Goal: Browse casually

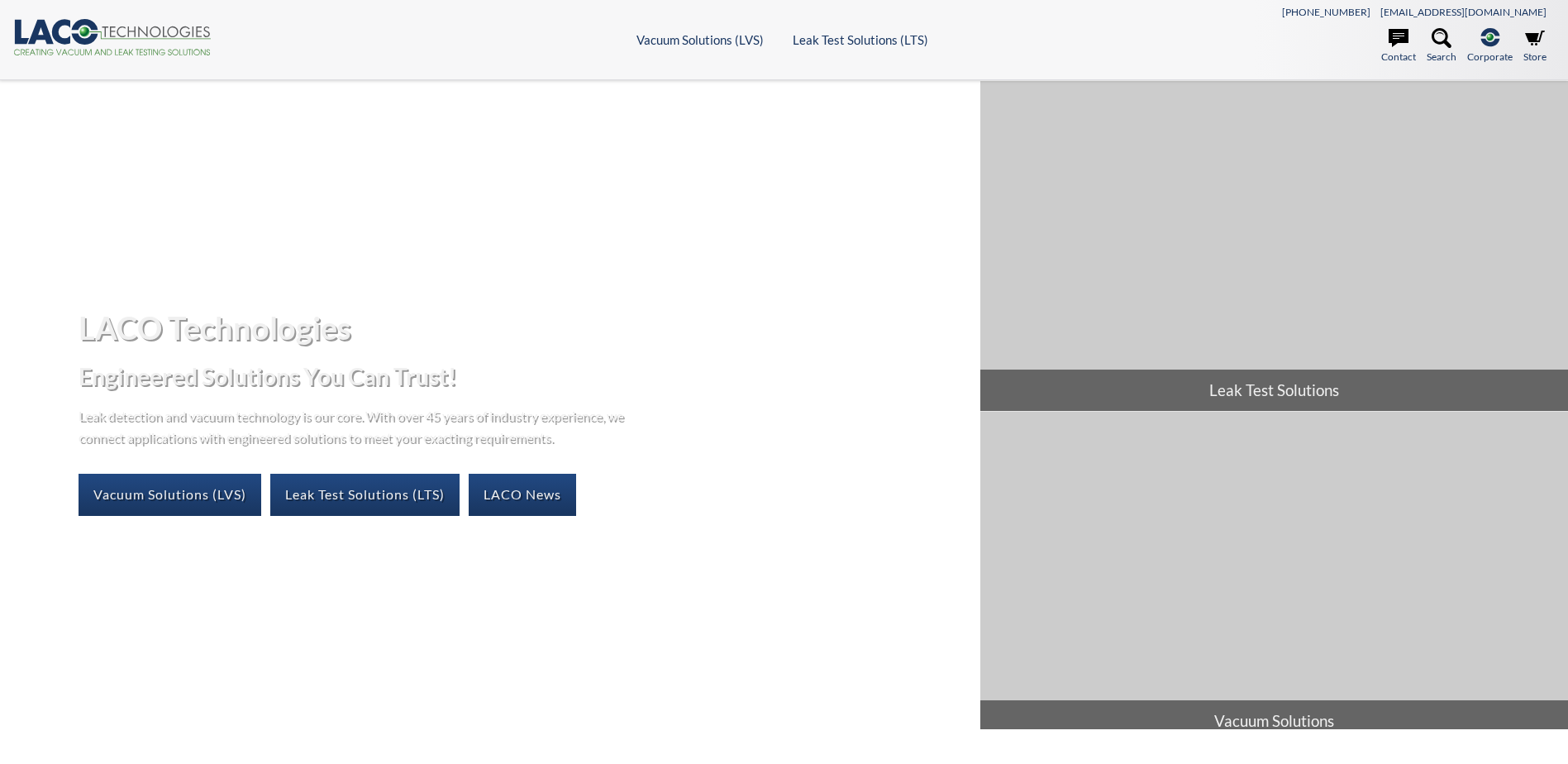
select select "Language Translate Widget"
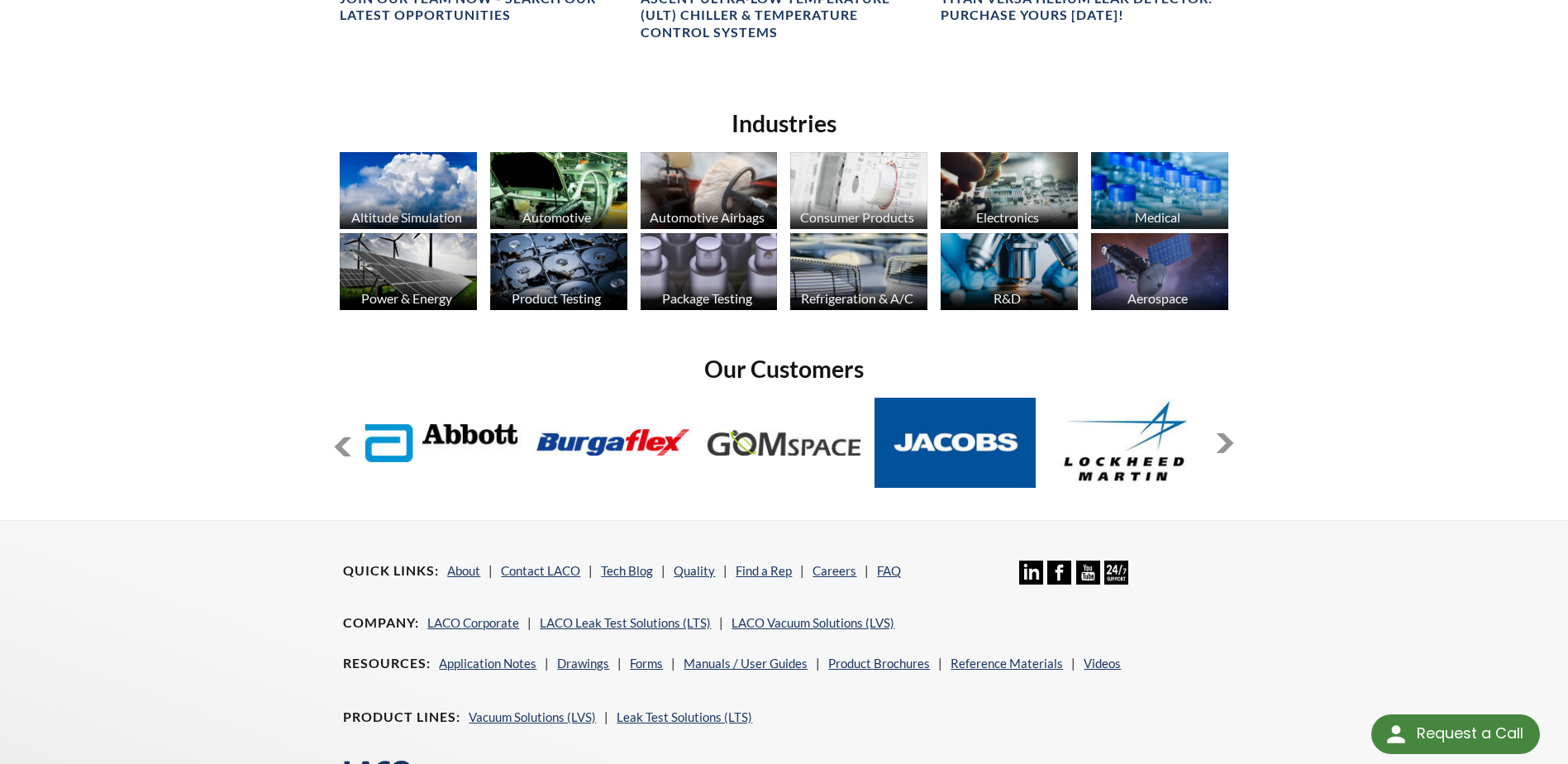
scroll to position [1335, 0]
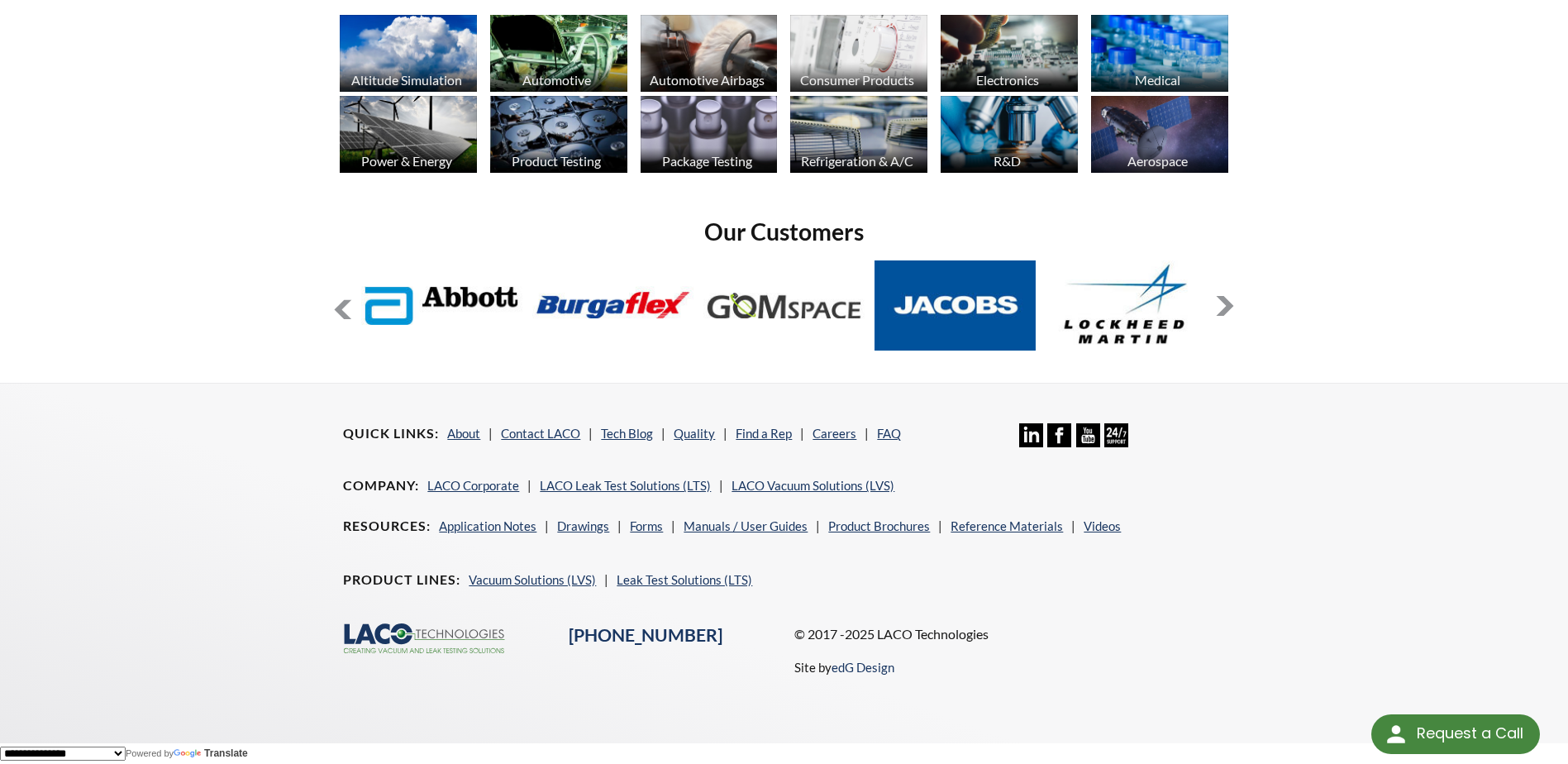
click at [1219, 300] on button at bounding box center [1225, 306] width 19 height 19
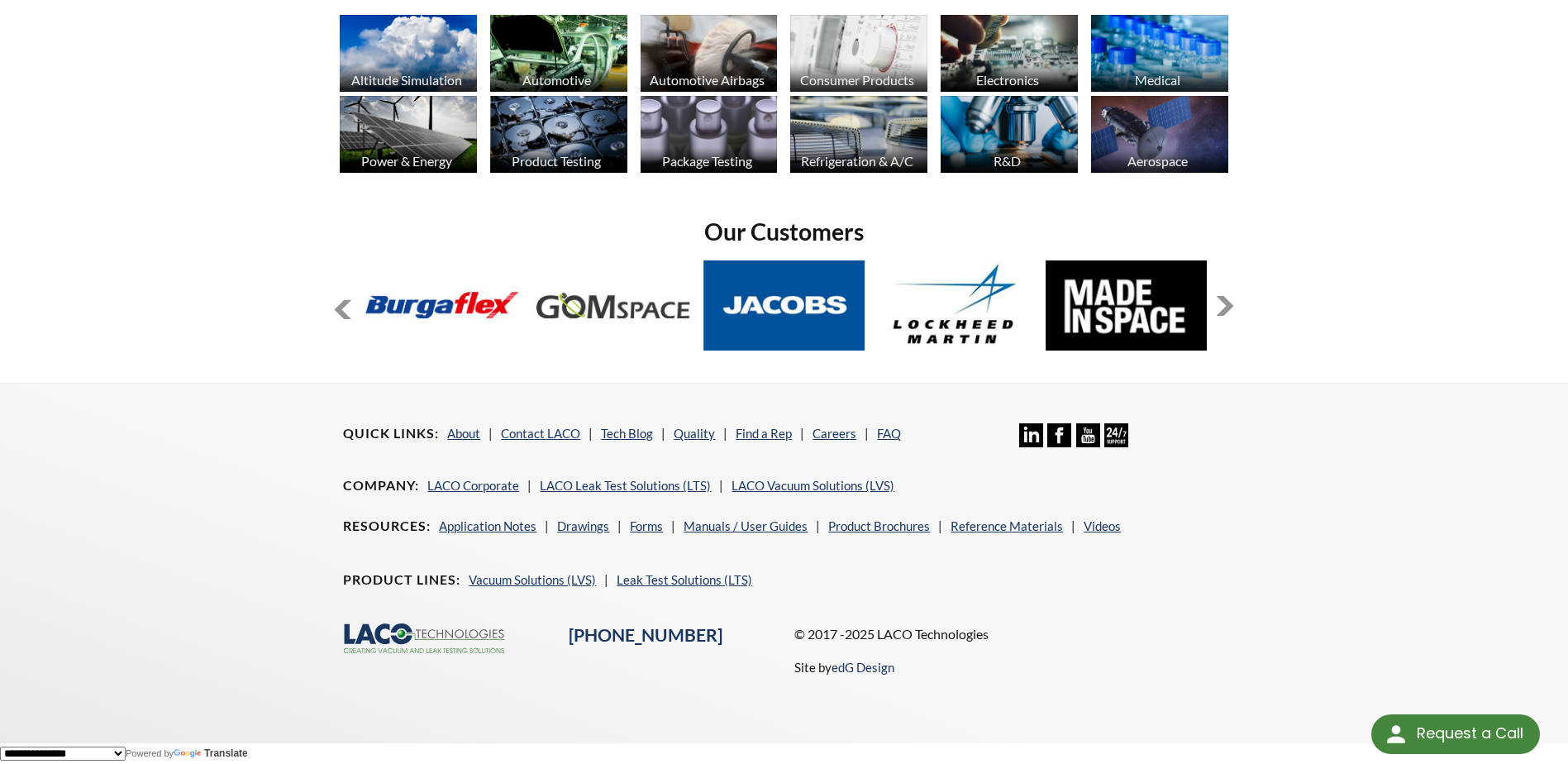
click at [1219, 300] on button at bounding box center [1225, 306] width 19 height 19
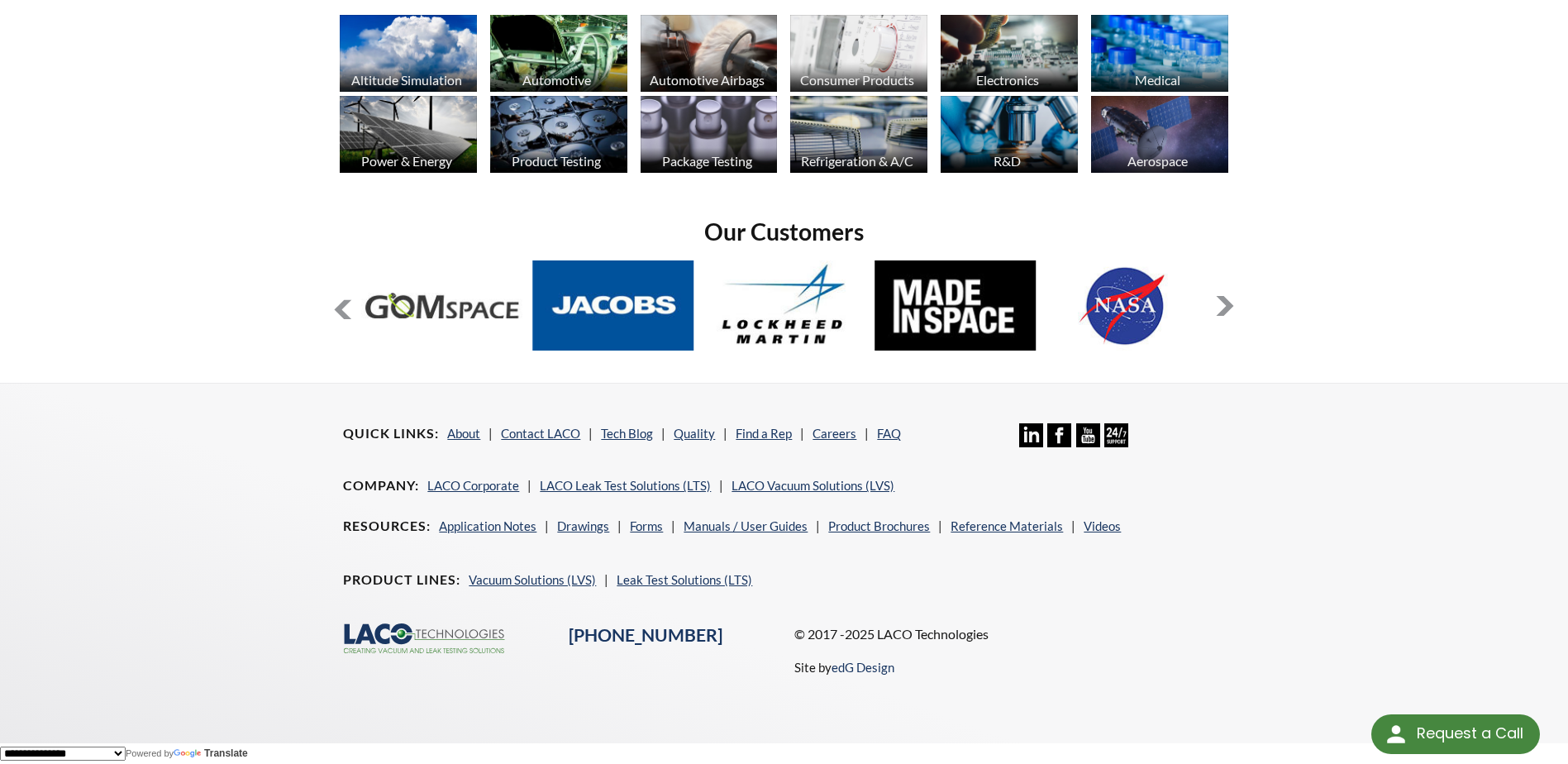
click at [1219, 300] on button at bounding box center [1225, 306] width 19 height 19
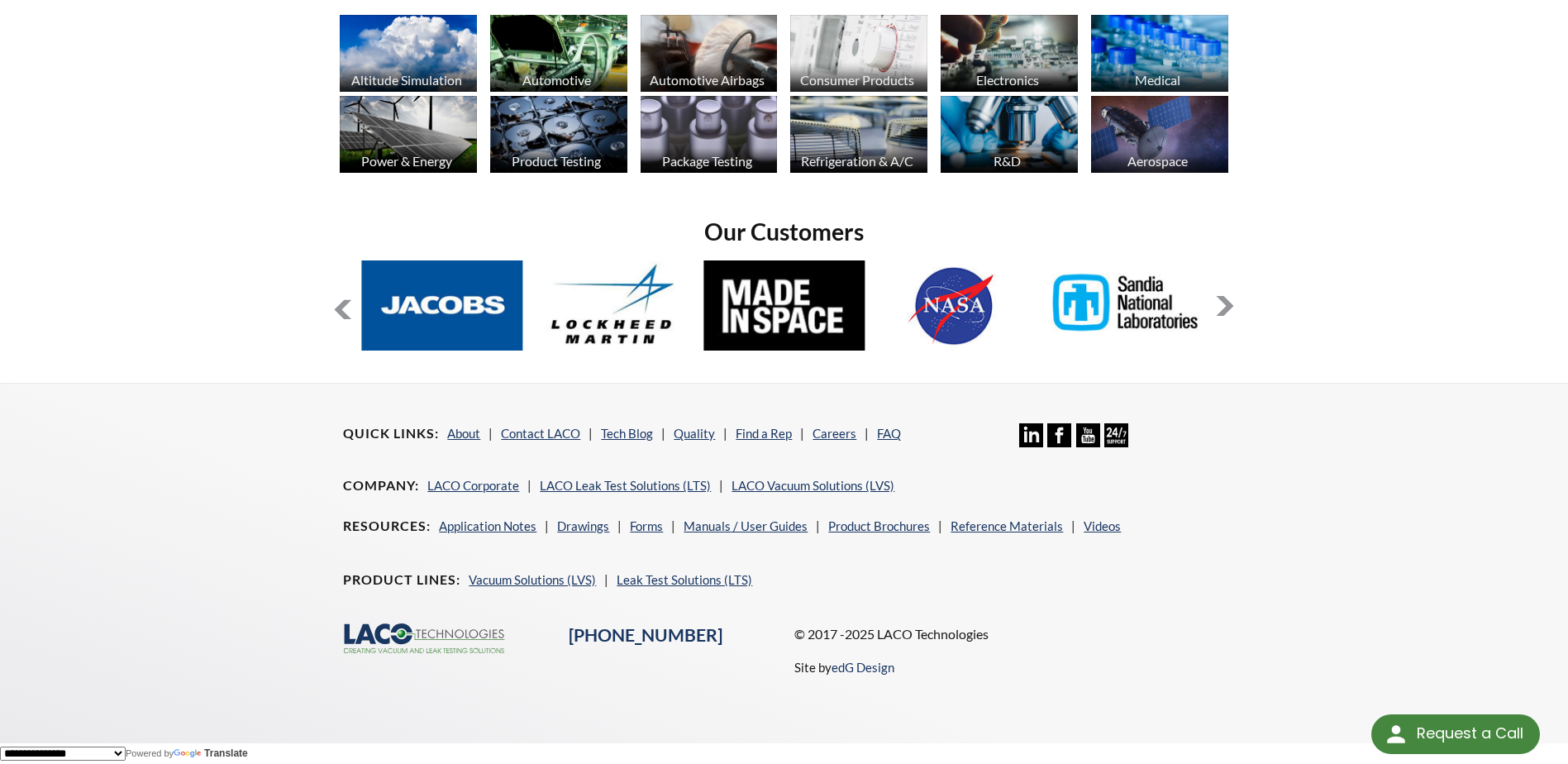
click at [1220, 300] on button at bounding box center [1225, 306] width 19 height 19
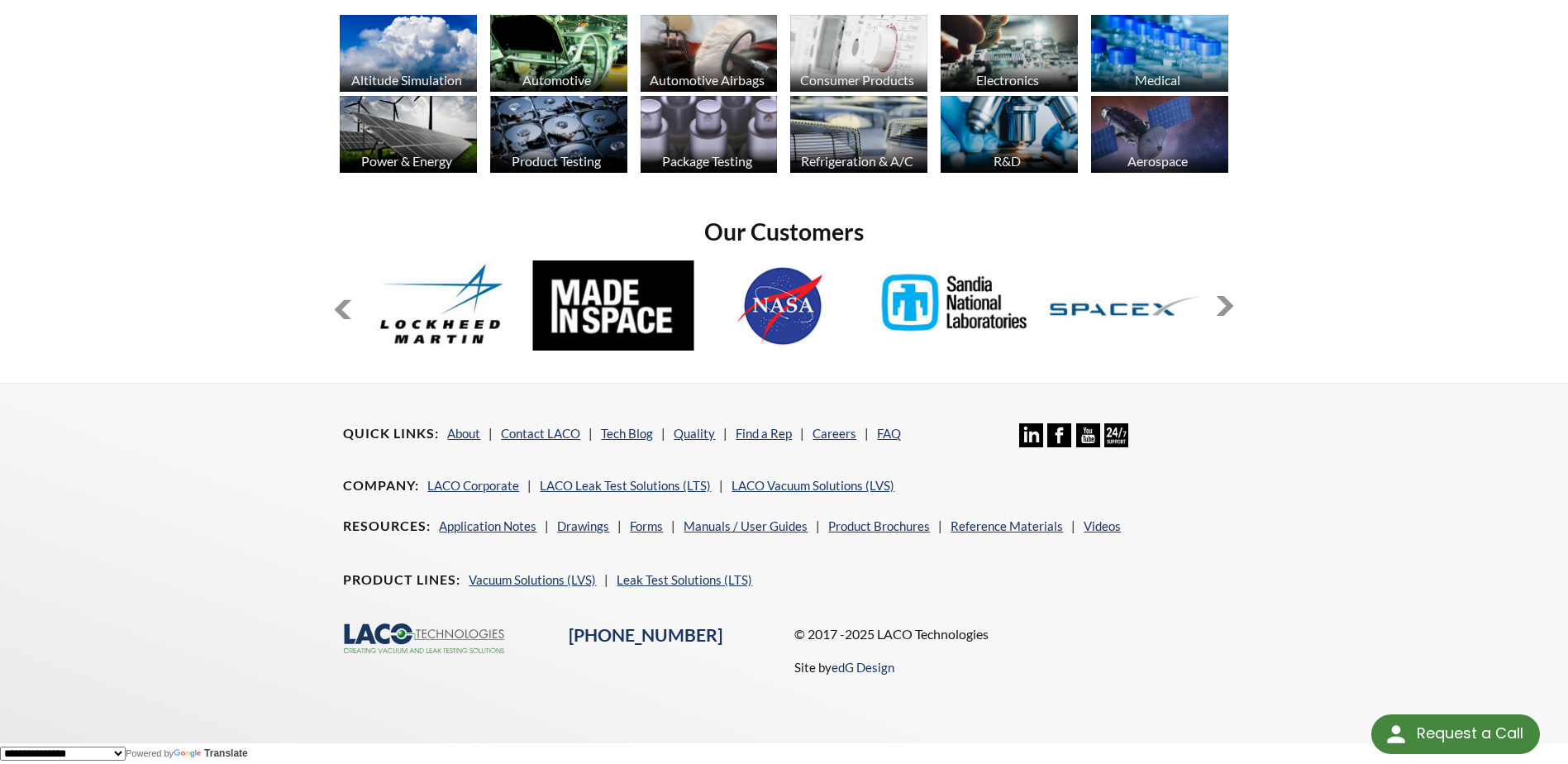
click at [1220, 300] on button at bounding box center [1225, 306] width 19 height 19
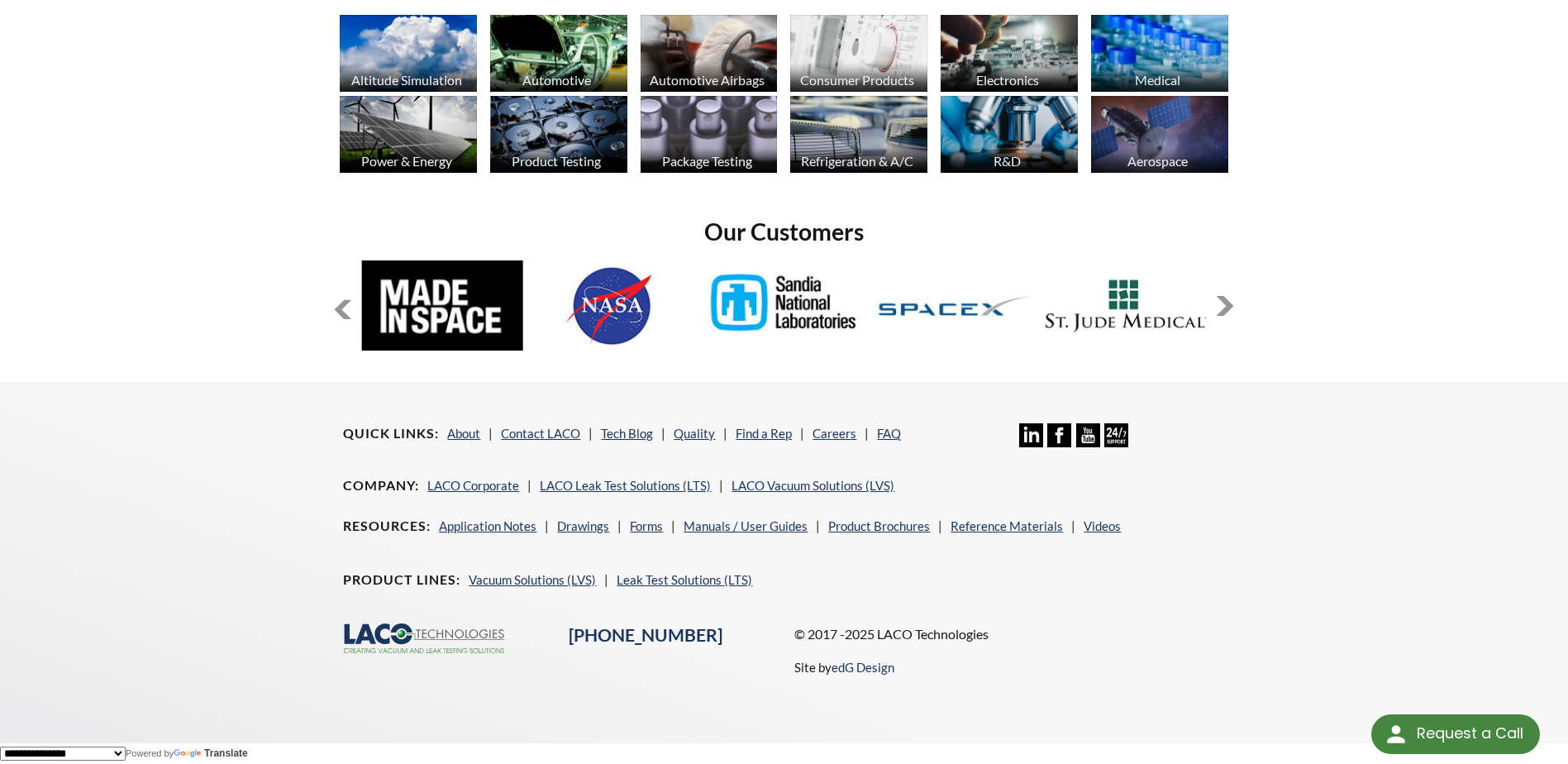
click at [1222, 300] on button at bounding box center [1225, 306] width 19 height 19
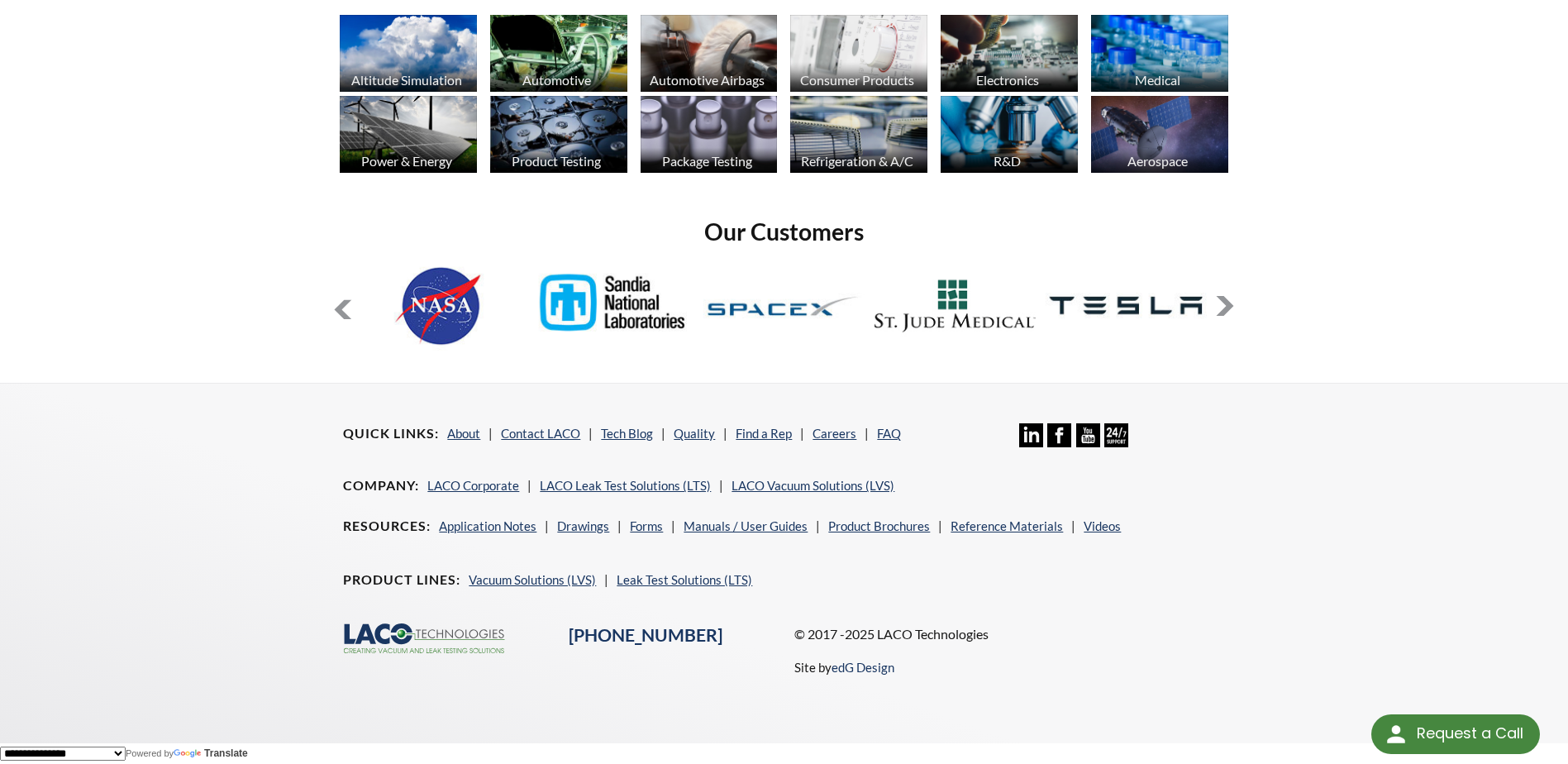
click at [1222, 300] on button at bounding box center [1225, 306] width 19 height 19
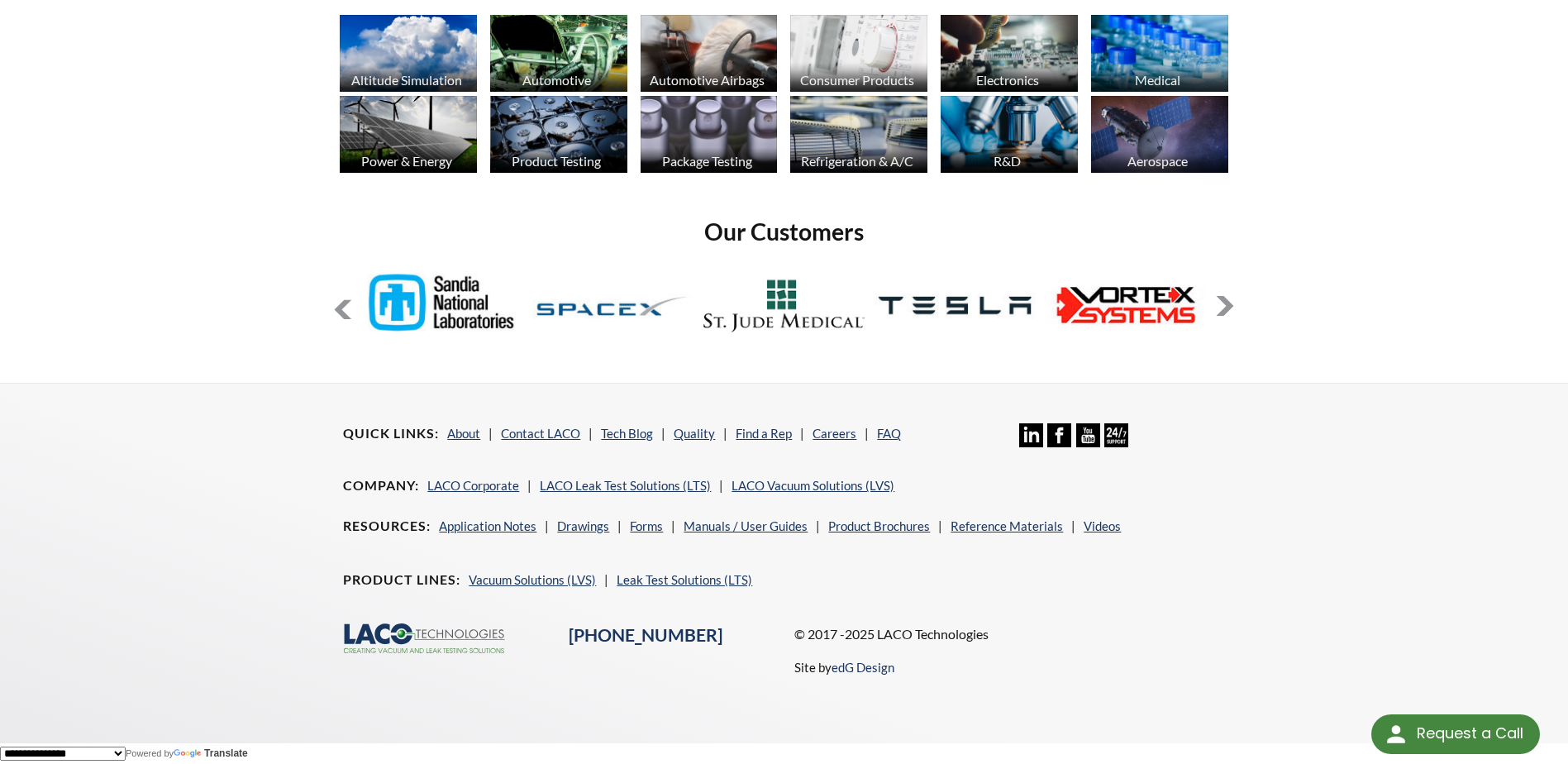
click at [1222, 300] on button at bounding box center [1225, 306] width 19 height 19
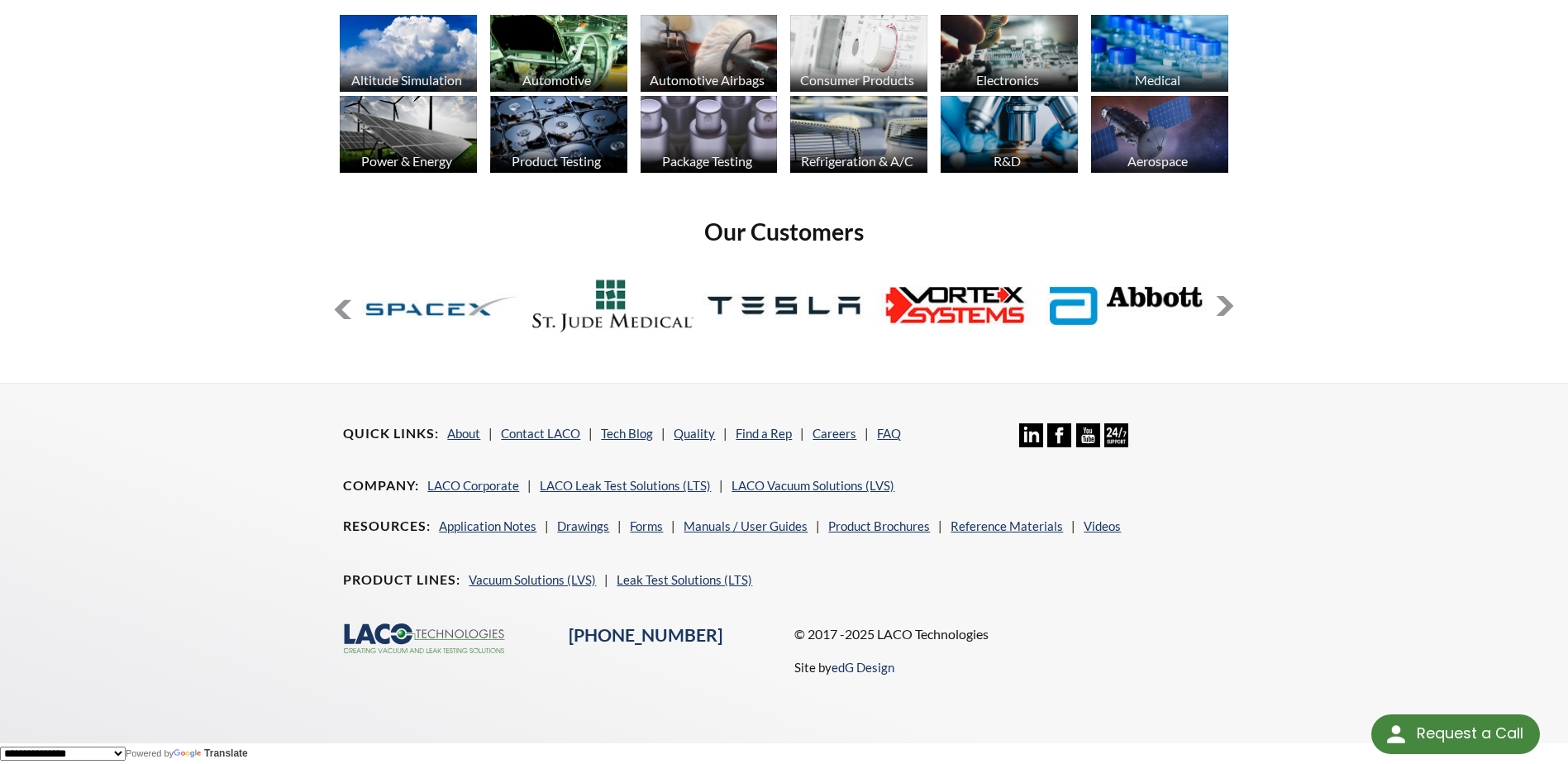
click at [1222, 300] on button at bounding box center [1225, 306] width 19 height 19
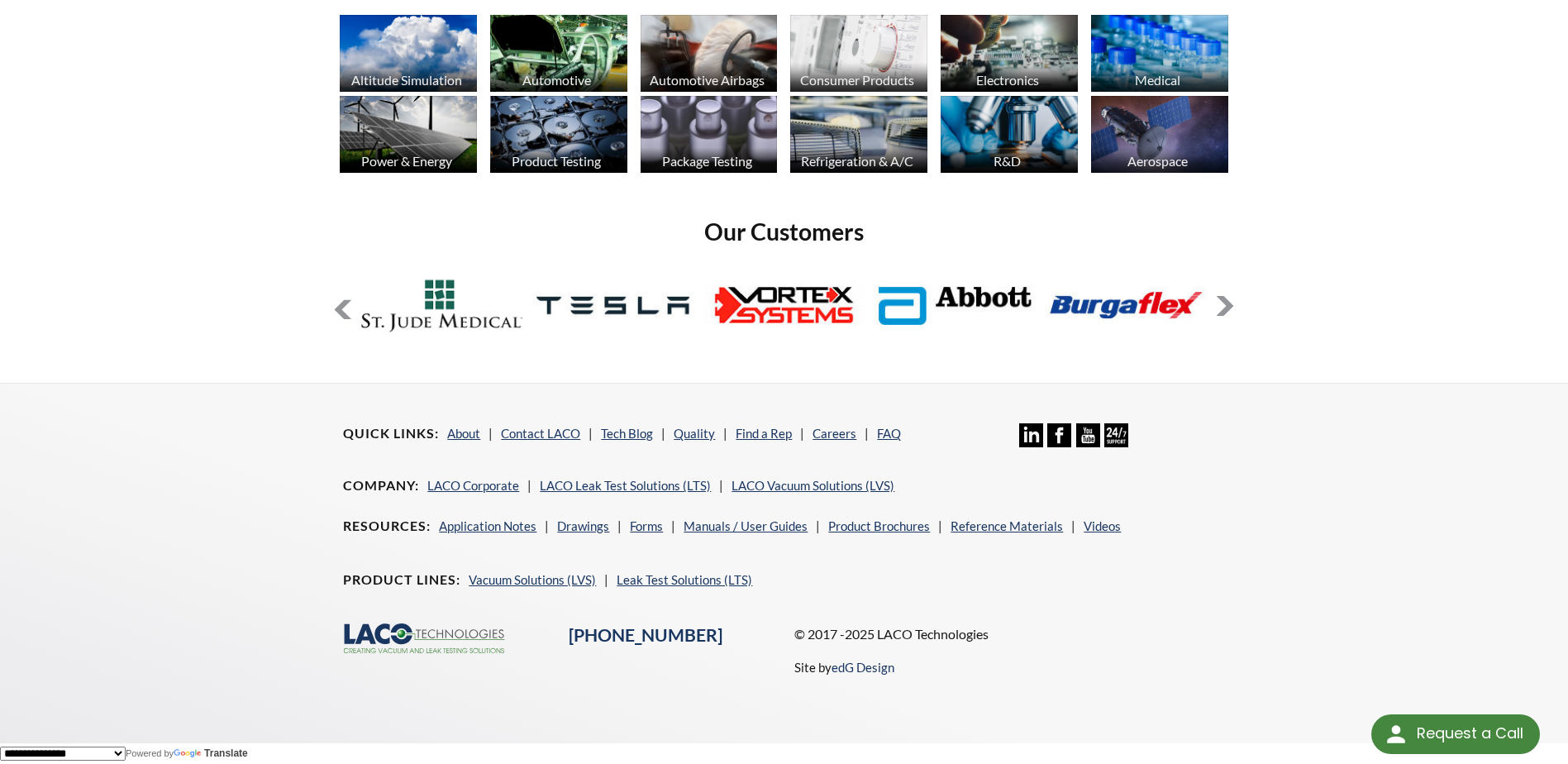
click at [1222, 300] on button at bounding box center [1225, 306] width 19 height 19
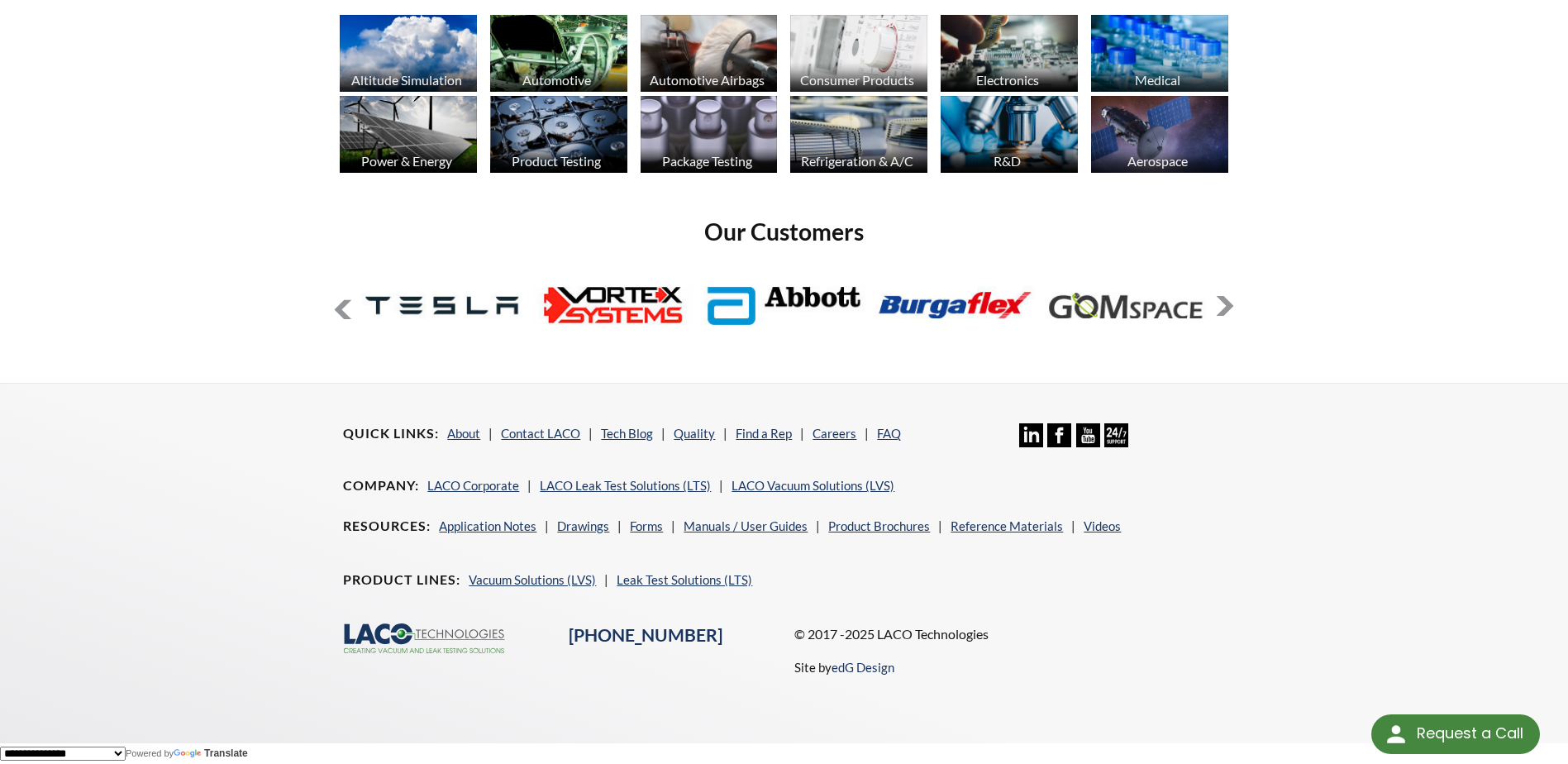
click at [1222, 300] on button at bounding box center [1225, 306] width 19 height 19
